Goal: Task Accomplishment & Management: Use online tool/utility

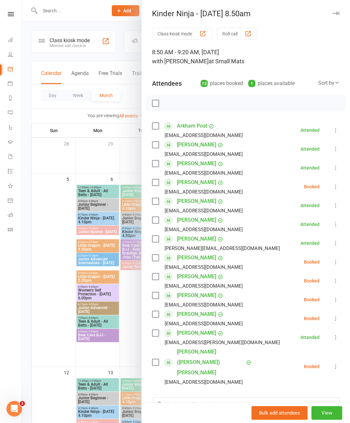
click at [333, 12] on icon "button" at bounding box center [336, 13] width 7 height 4
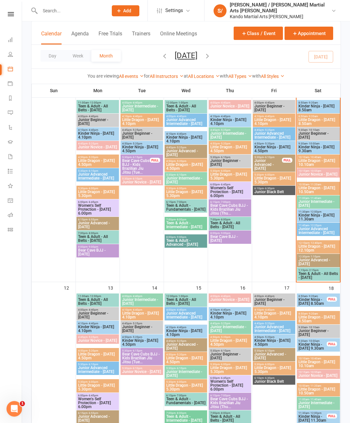
scroll to position [65, 0]
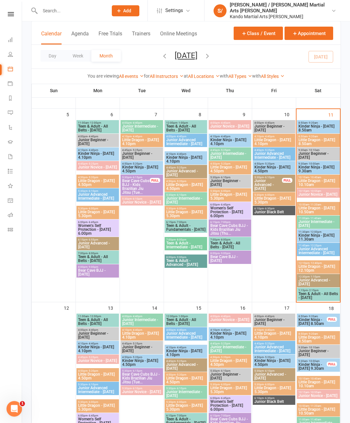
click at [316, 165] on span "- 10:00am" at bounding box center [314, 163] width 12 height 3
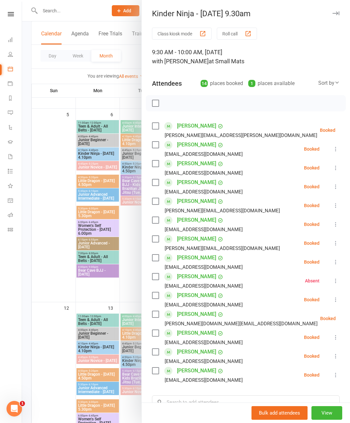
scroll to position [92, 0]
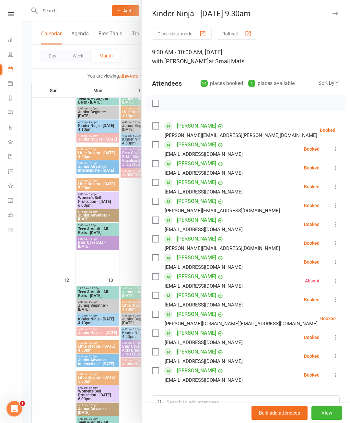
click at [336, 16] on button "button" at bounding box center [336, 13] width 8 height 8
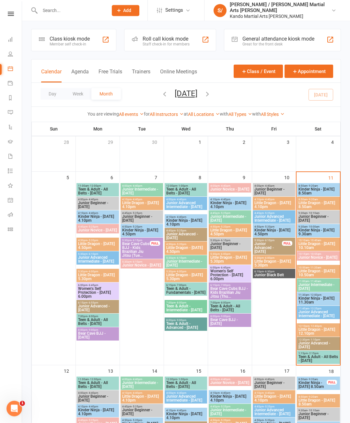
scroll to position [18, 0]
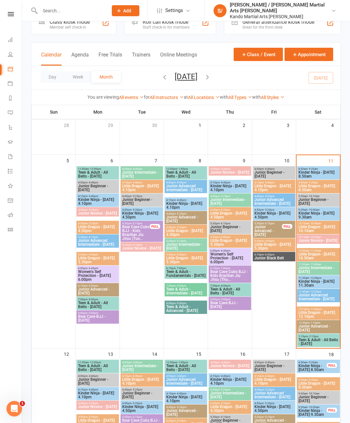
click at [315, 219] on span "Kinder Ninja - [DATE] 9.30am" at bounding box center [318, 215] width 41 height 8
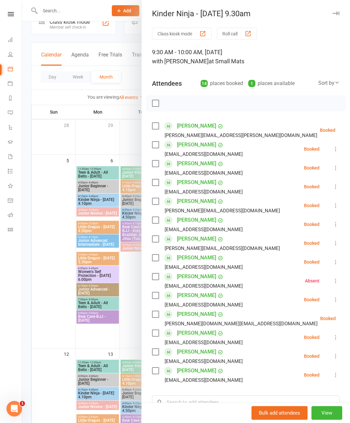
click at [334, 10] on button "button" at bounding box center [336, 13] width 8 height 8
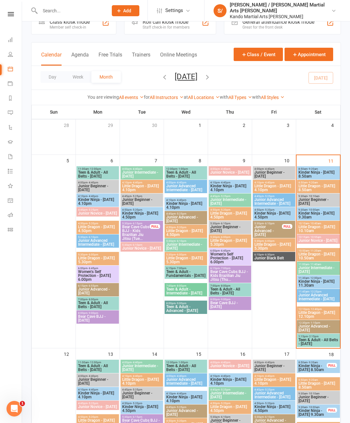
click at [311, 219] on span "Kinder Ninja - [DATE] 9.30am" at bounding box center [318, 215] width 41 height 8
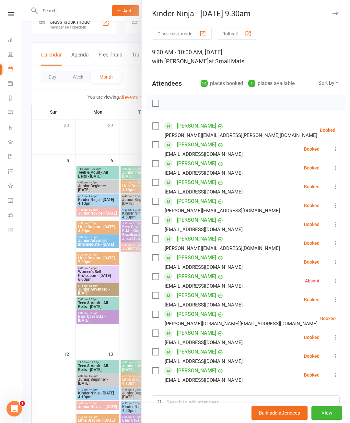
click at [335, 17] on button "button" at bounding box center [336, 13] width 8 height 8
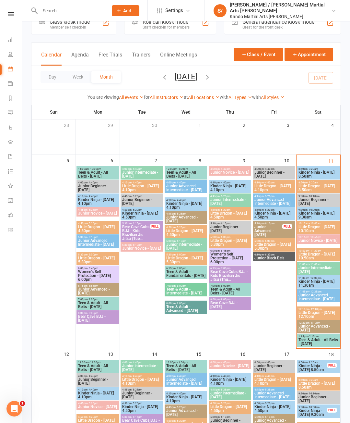
click at [318, 228] on span "Little Dragon - [DATE] 10.10am" at bounding box center [318, 229] width 41 height 8
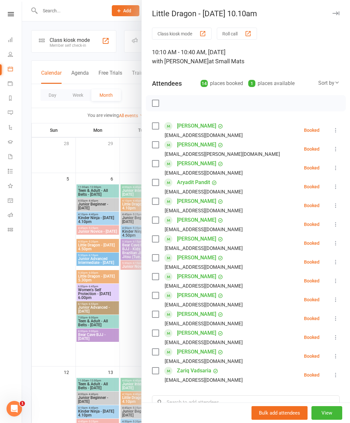
scroll to position [0, 0]
click at [334, 12] on icon "button" at bounding box center [336, 13] width 7 height 4
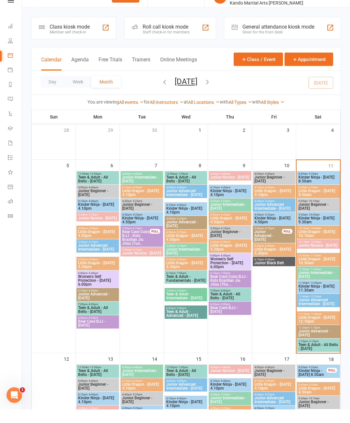
scroll to position [13, 0]
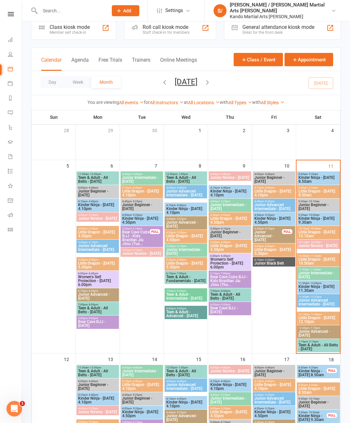
click at [311, 216] on span "- 10:00am" at bounding box center [314, 214] width 12 height 3
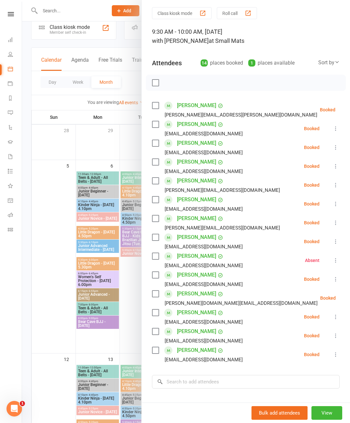
scroll to position [22, 0]
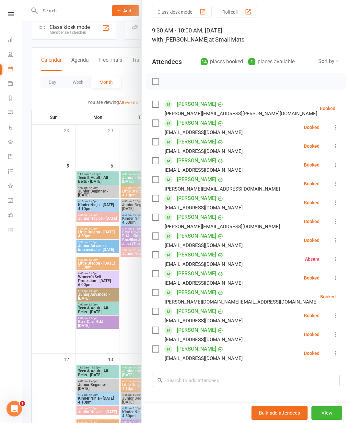
click at [337, 180] on button at bounding box center [336, 184] width 8 height 8
click at [301, 220] on link "Check in" at bounding box center [305, 222] width 70 height 13
click at [340, 142] on div "Class kiosk mode Roll call 9:30 AM - 10:00 AM, [DATE] with [PERSON_NAME] at Sma…" at bounding box center [246, 242] width 209 height 473
click at [336, 145] on icon at bounding box center [336, 146] width 6 height 6
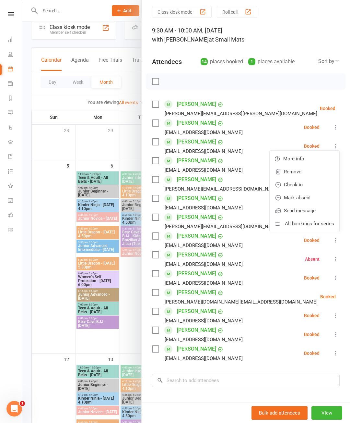
click at [303, 180] on link "Check in" at bounding box center [305, 184] width 70 height 13
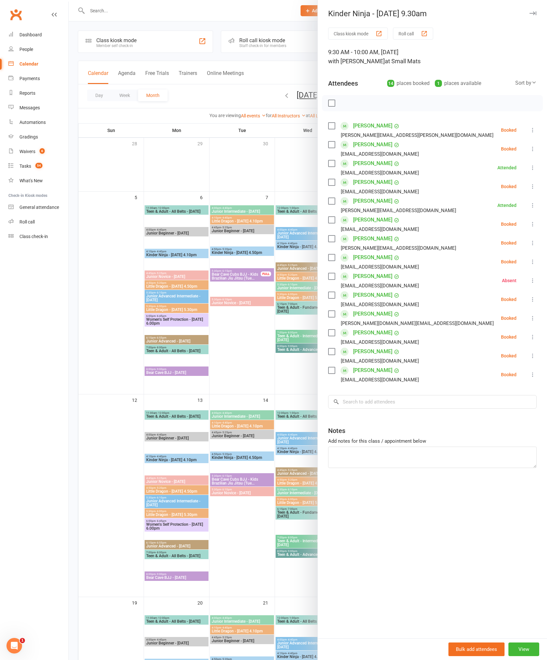
scroll to position [11, 0]
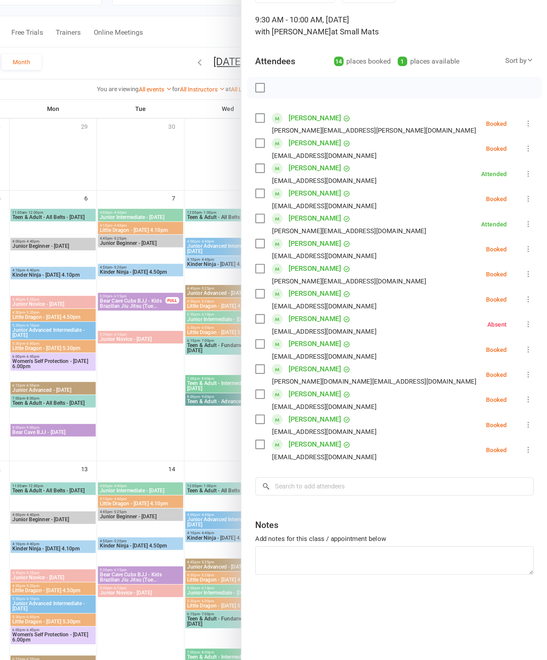
click at [350, 259] on icon at bounding box center [533, 262] width 6 height 6
click at [350, 294] on link "Check in" at bounding box center [502, 300] width 70 height 13
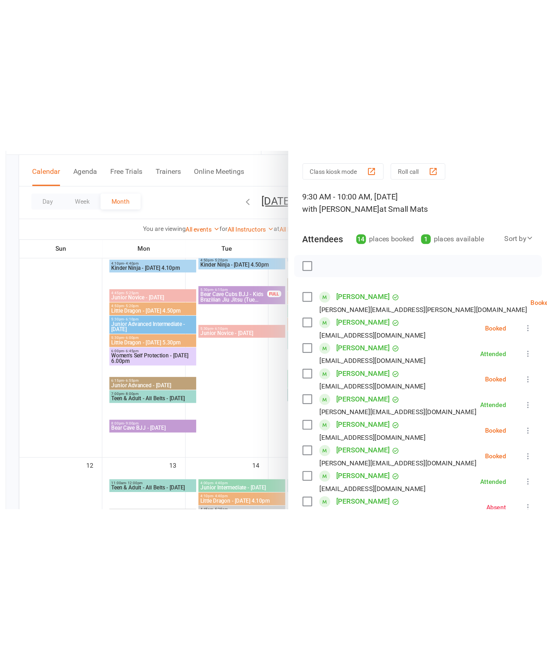
scroll to position [87, 0]
